Goal: Use online tool/utility: Utilize a website feature to perform a specific function

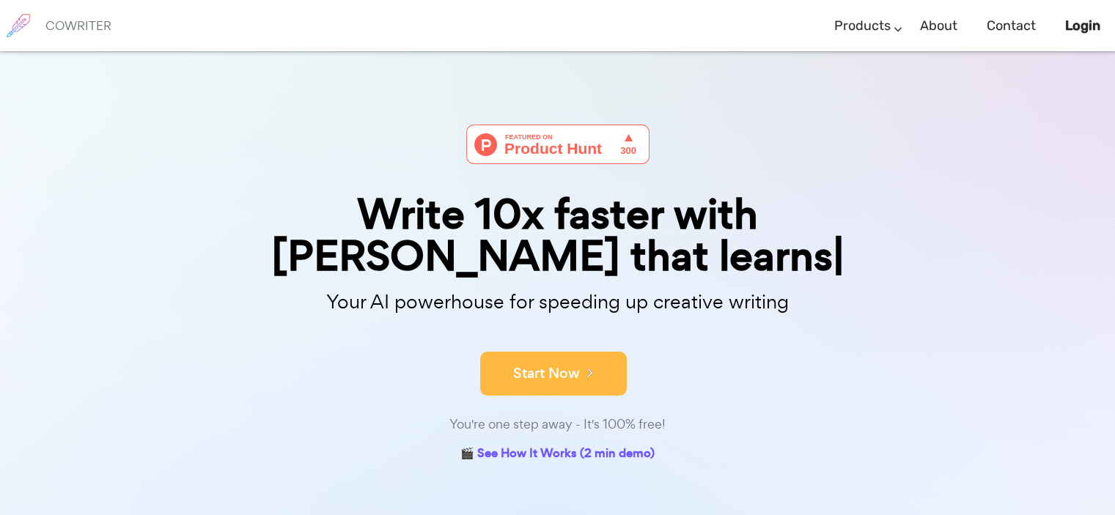
click at [548, 352] on button "Start Now" at bounding box center [553, 374] width 147 height 44
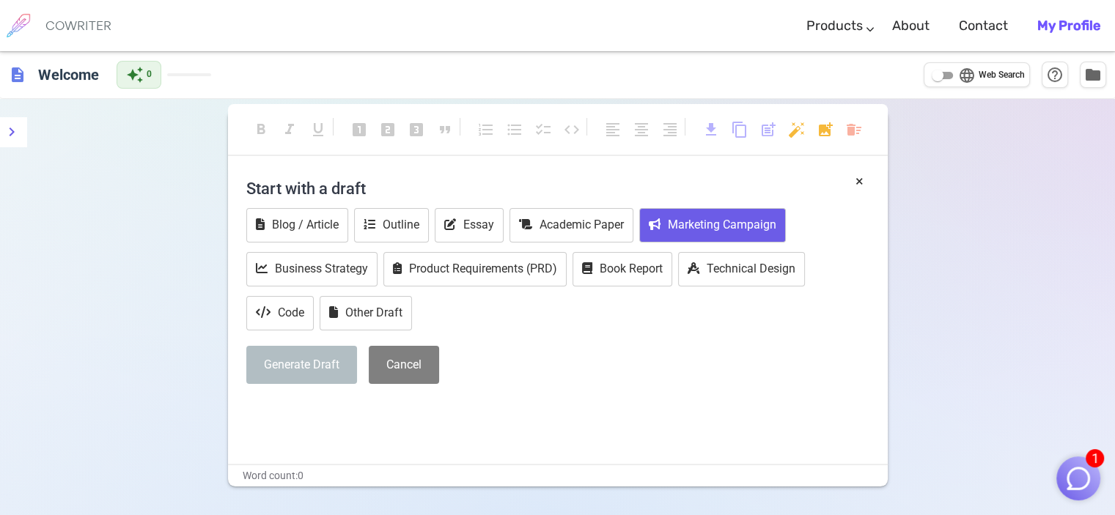
click at [713, 213] on button "Marketing Campaign" at bounding box center [712, 225] width 147 height 34
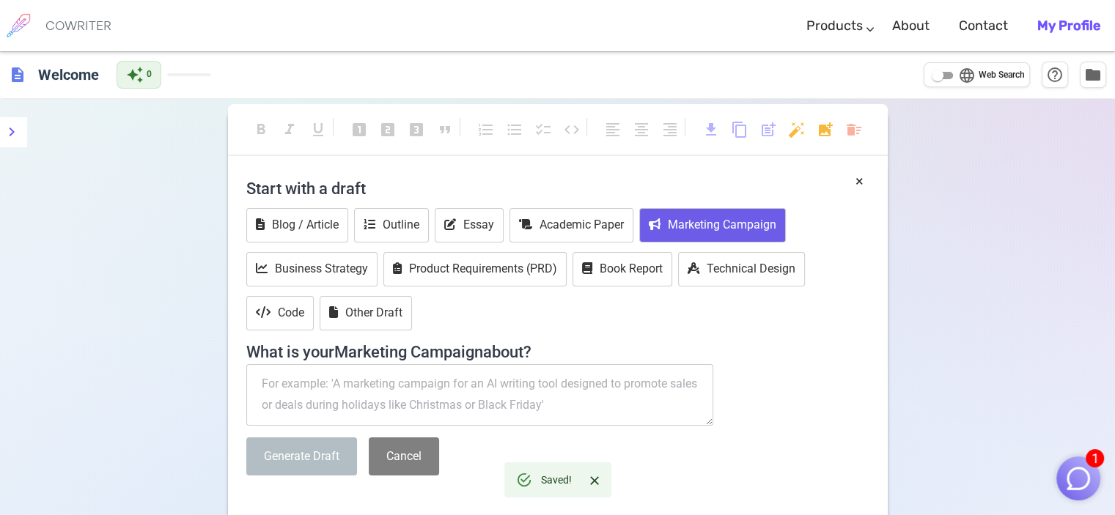
click at [327, 392] on textarea at bounding box center [480, 395] width 468 height 62
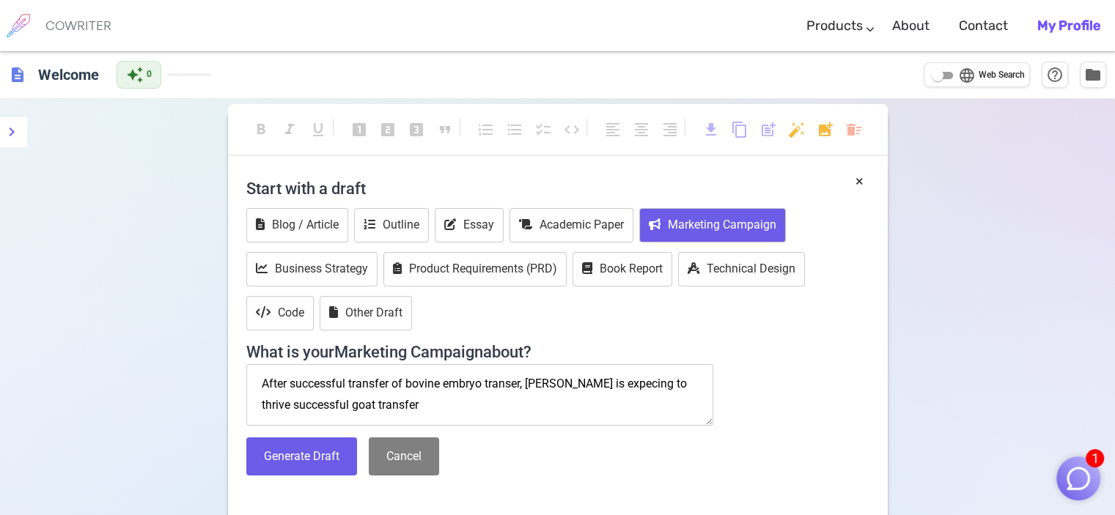
click at [346, 401] on textarea "After successful transfer of bovine embryo transer, DayZee is expecing to thriv…" at bounding box center [480, 395] width 468 height 62
type textarea "After successful transfer of bovine embryo transer, DayZee is expecing to thriv…"
click at [290, 472] on button "Generate Draft" at bounding box center [301, 457] width 111 height 39
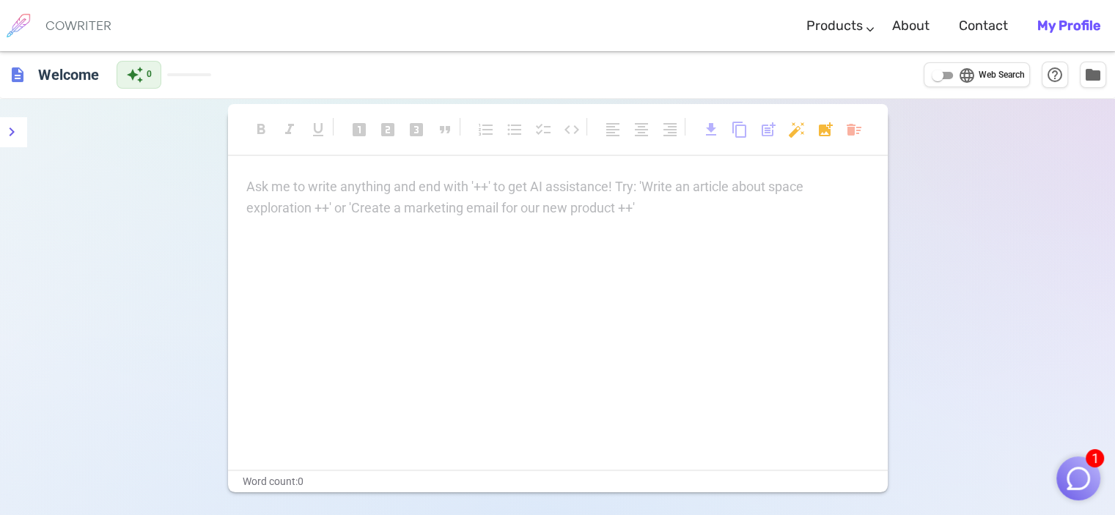
click at [569, 193] on p "Ask me to write anything and end with '++' to get AI assistance! Try: 'Write an…" at bounding box center [557, 187] width 623 height 21
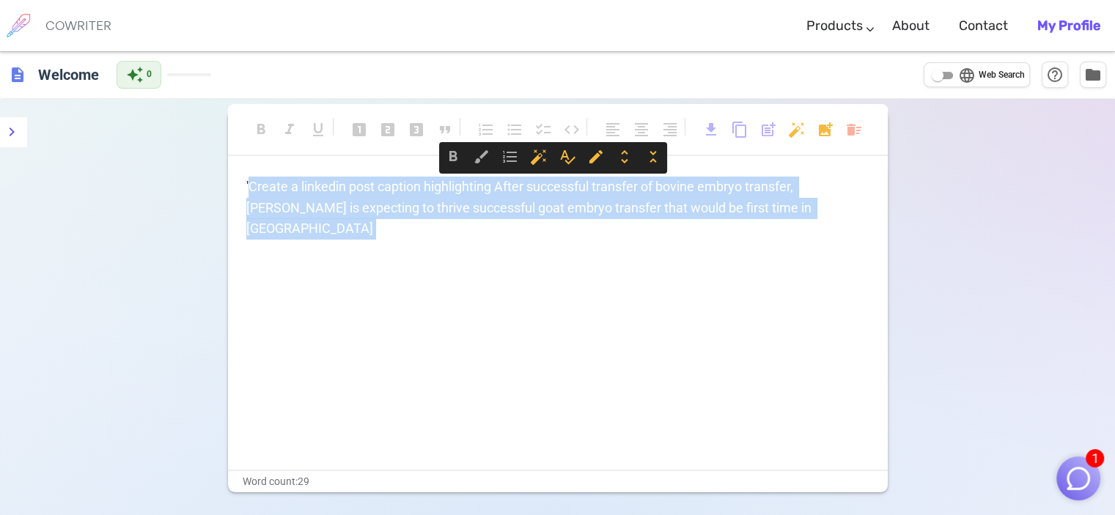
drag, startPoint x: 319, startPoint y: 242, endPoint x: 249, endPoint y: 187, distance: 88.7
click at [249, 187] on div "'Create a linkedin post caption highlighting After successful transfer of bovin…" at bounding box center [557, 222] width 623 height 90
